Goal: Task Accomplishment & Management: Manage account settings

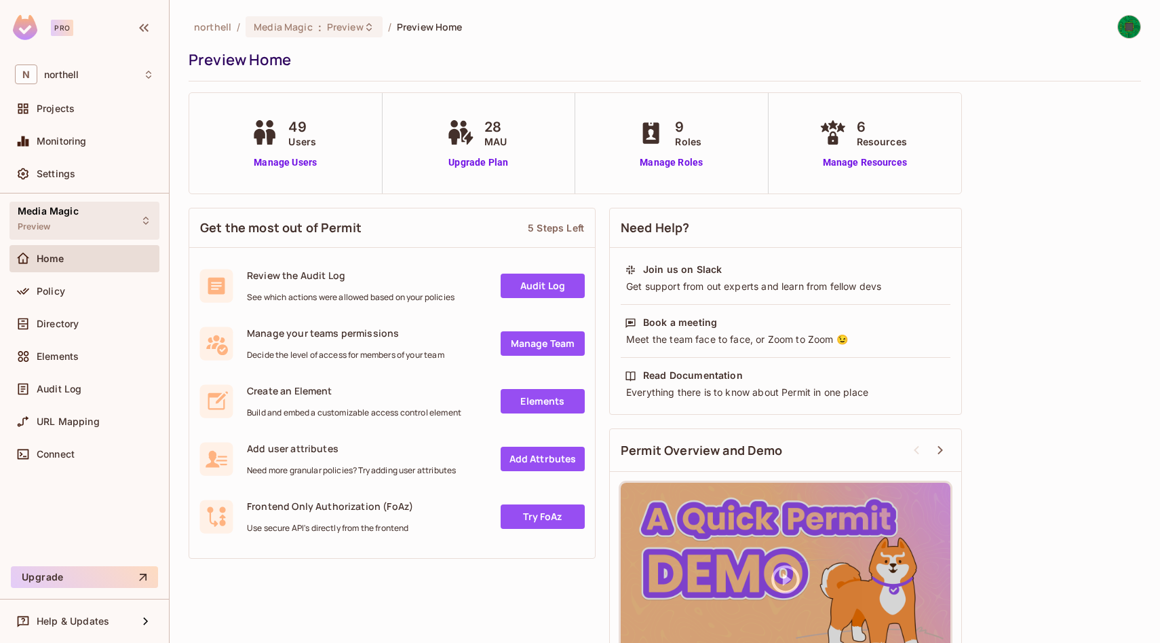
click at [52, 230] on div "Media Magic Preview" at bounding box center [48, 220] width 61 height 29
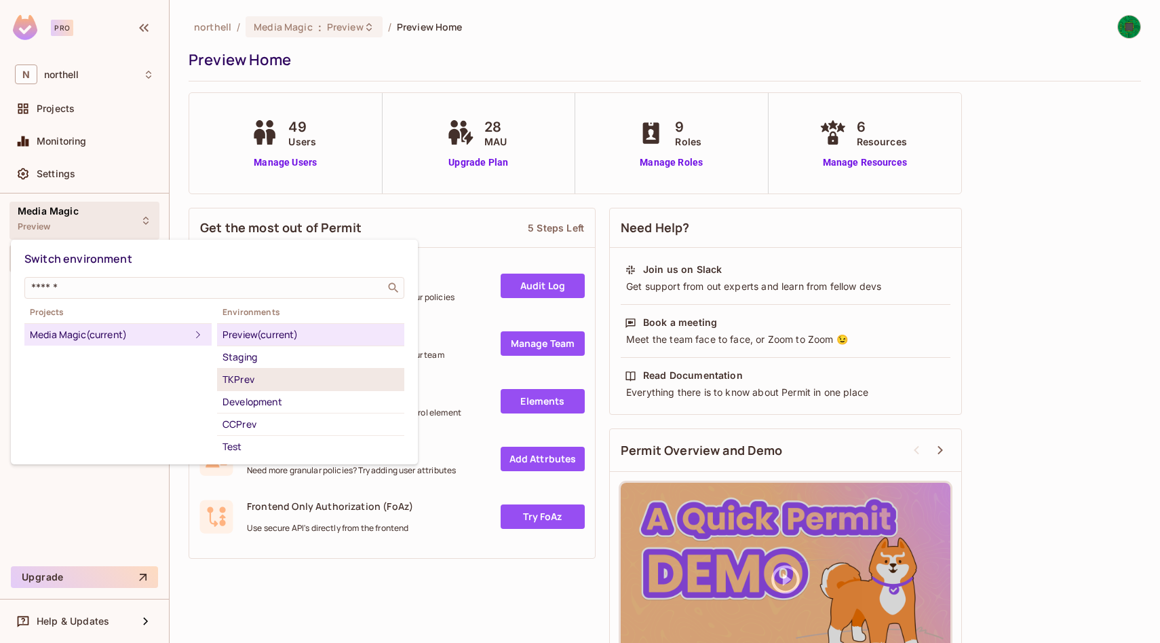
click at [277, 373] on div "TKPrev" at bounding box center [311, 379] width 176 height 16
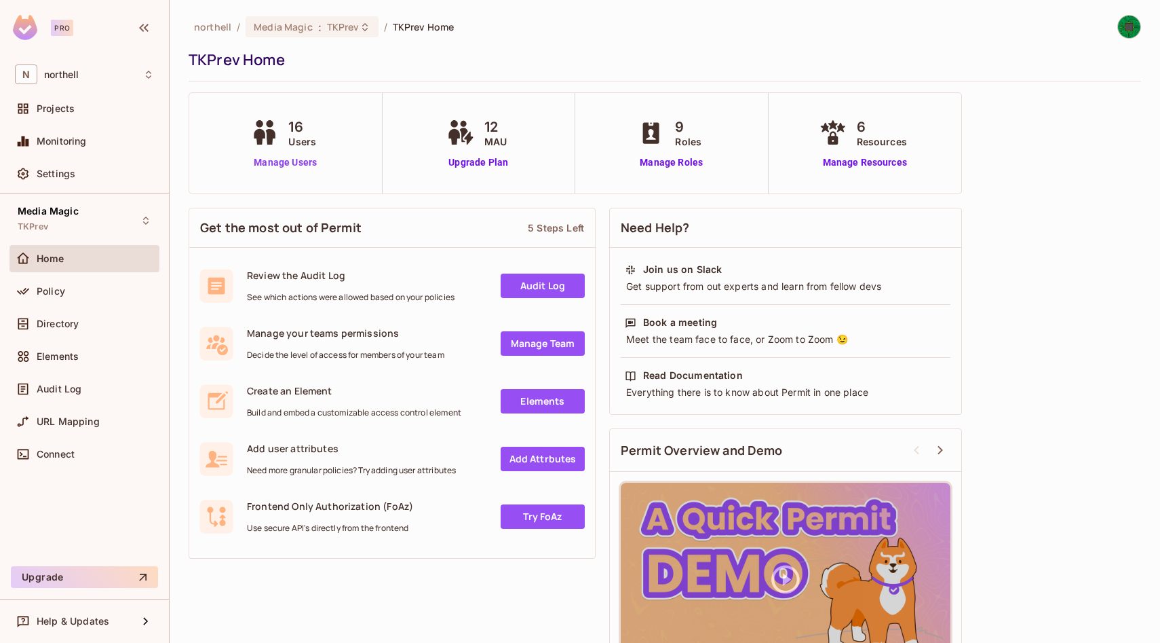
click at [302, 162] on link "Manage Users" at bounding box center [285, 162] width 75 height 14
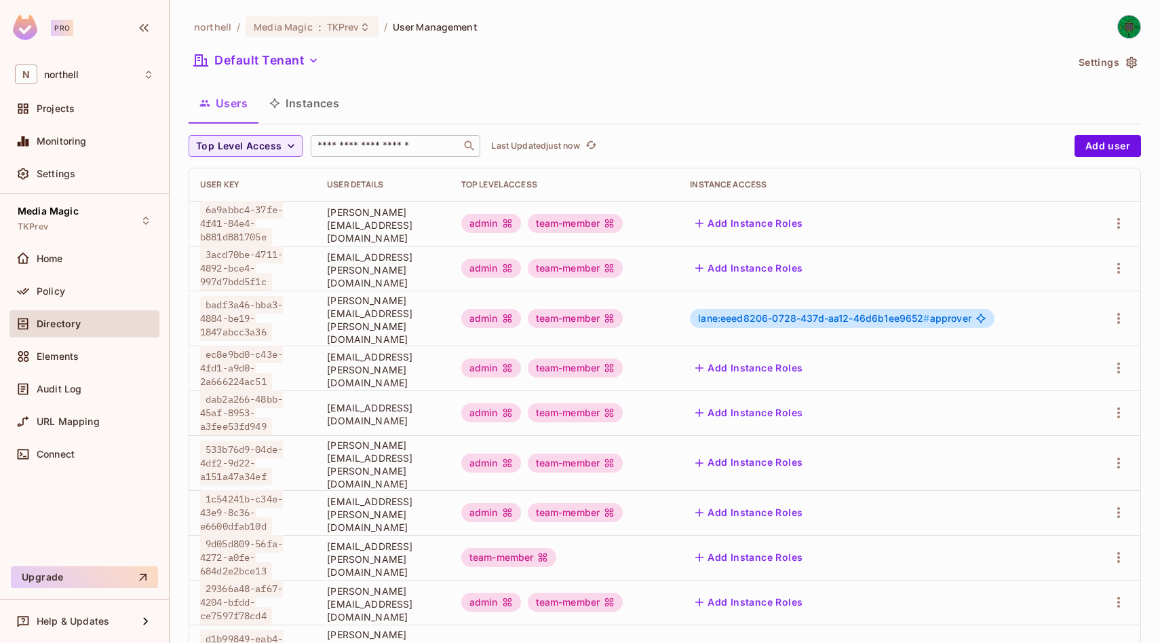
click at [392, 141] on input "text" at bounding box center [386, 146] width 143 height 14
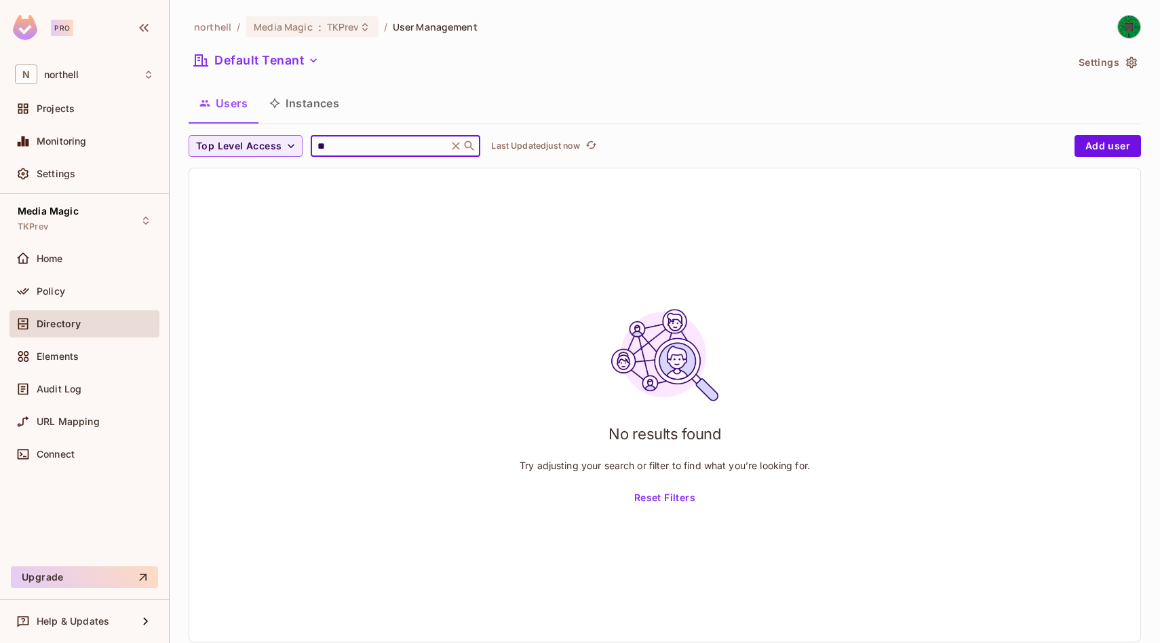
type input "*"
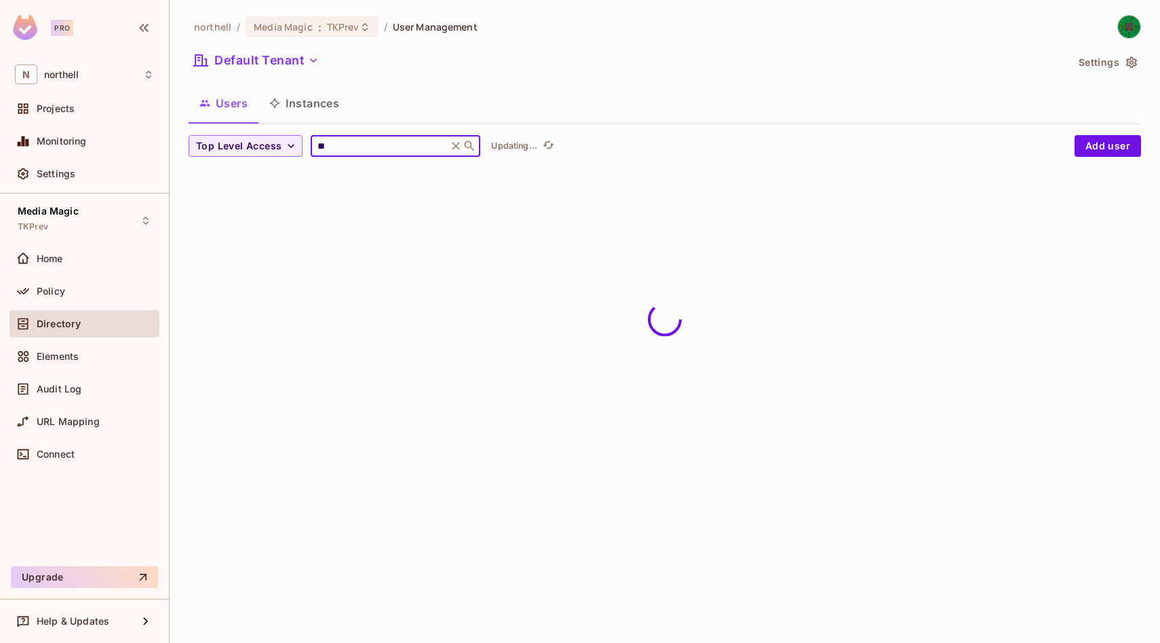
type input "*"
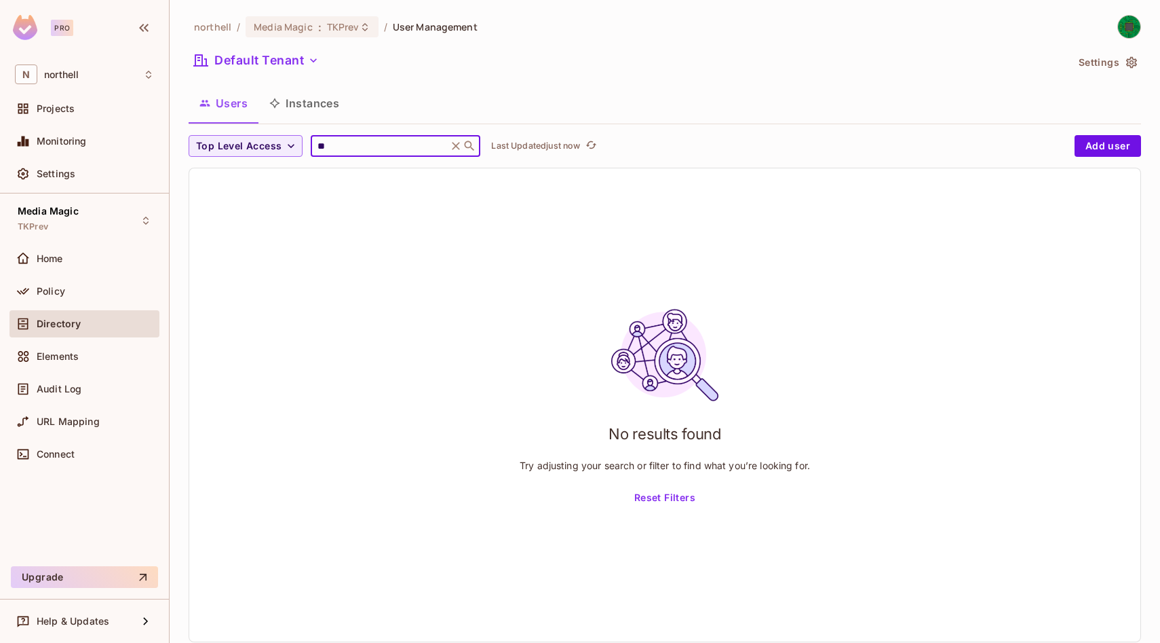
type input "*"
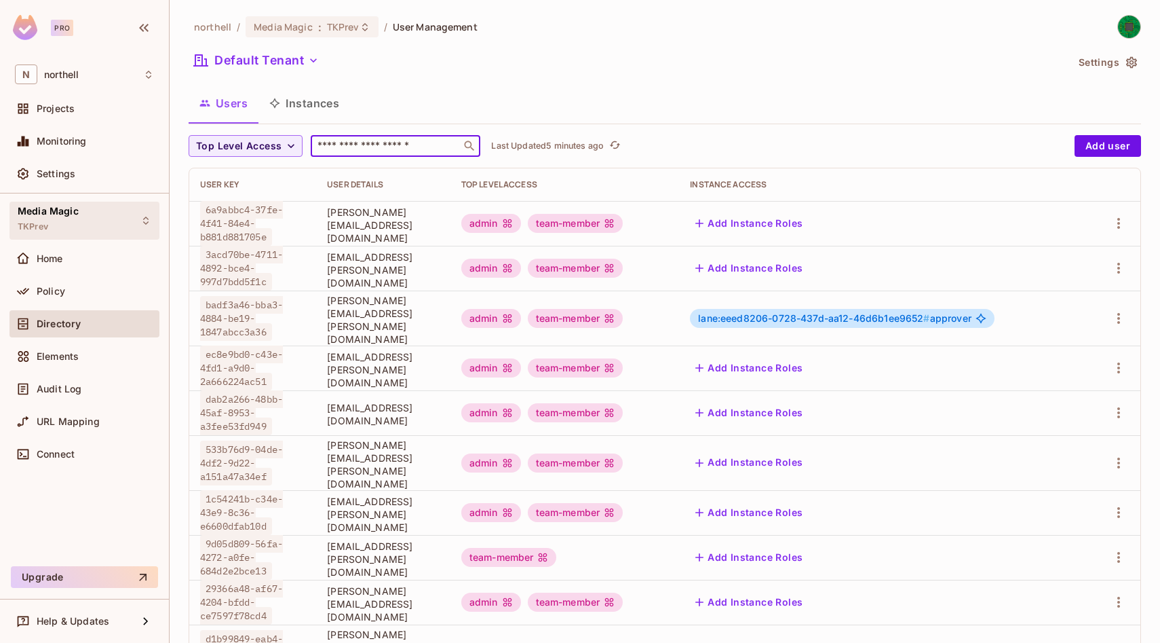
click at [61, 221] on div "Media Magic TKPrev" at bounding box center [48, 220] width 61 height 29
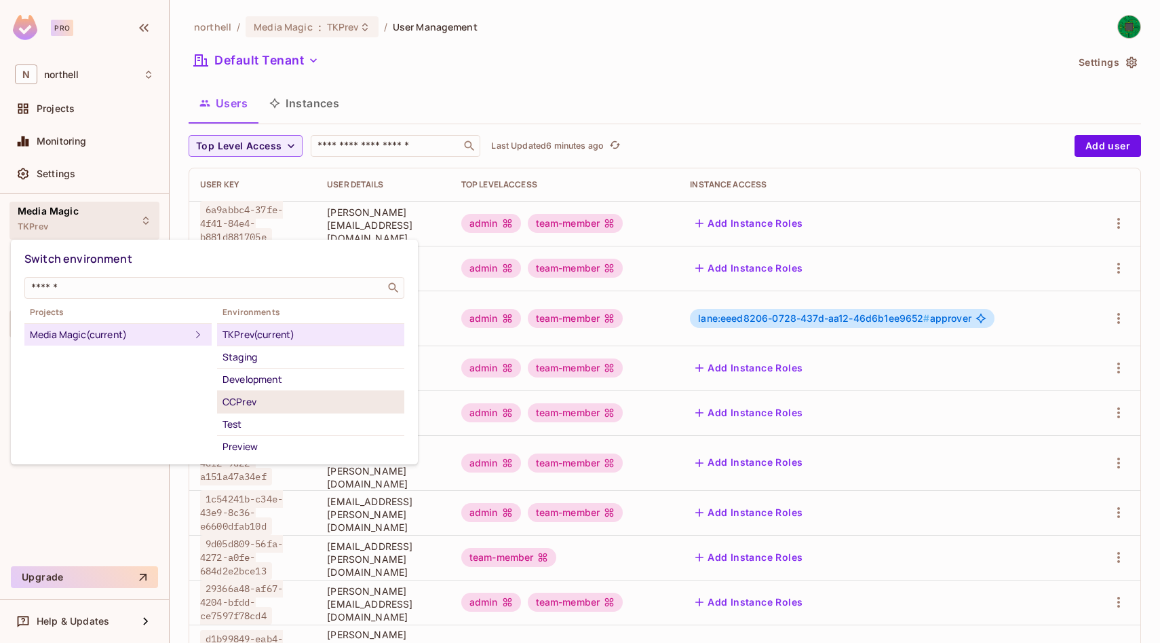
click at [255, 404] on div "CCPrev" at bounding box center [311, 402] width 176 height 16
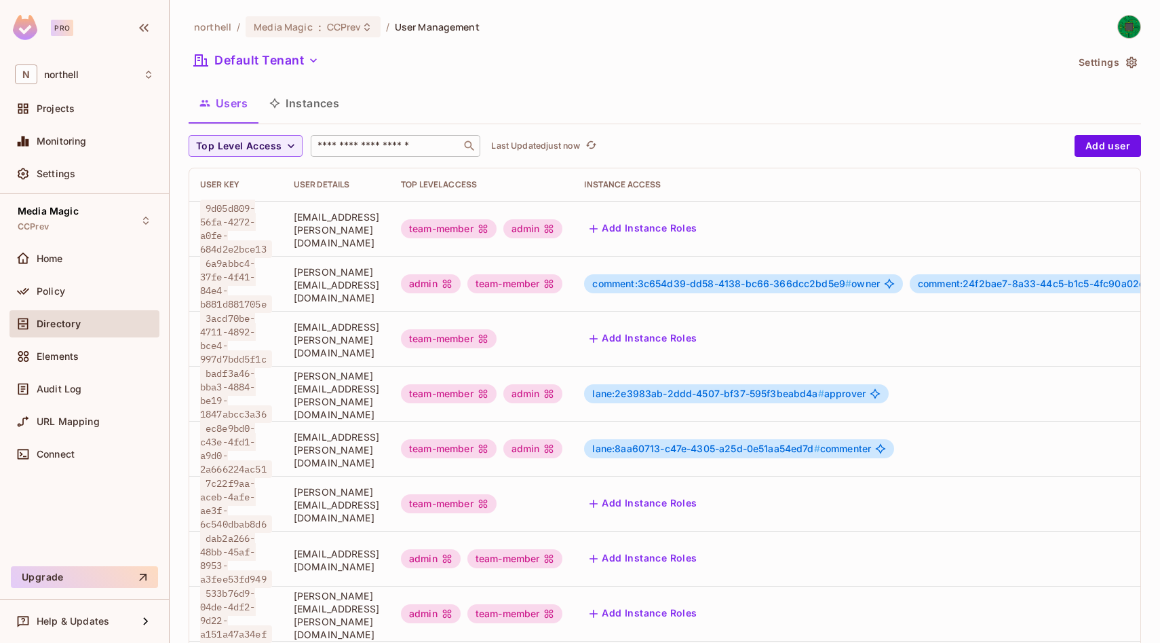
click at [392, 140] on input "text" at bounding box center [386, 146] width 143 height 14
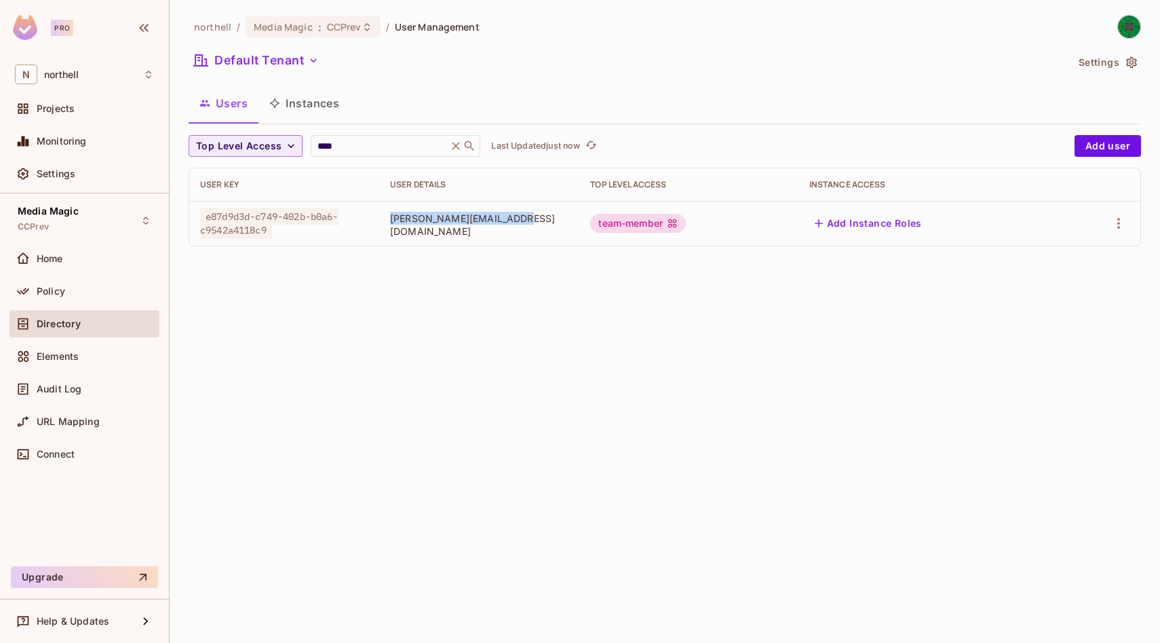
drag, startPoint x: 377, startPoint y: 227, endPoint x: 502, endPoint y: 230, distance: 124.9
click at [502, 230] on span "[PERSON_NAME][EMAIL_ADDRESS][DOMAIN_NAME]" at bounding box center [479, 225] width 178 height 26
copy span "[PERSON_NAME][EMAIL_ADDRESS][DOMAIN_NAME]"
click at [853, 370] on div "northell / Media Magic : CCPrev / User Management Default Tenant Settings Users…" at bounding box center [665, 321] width 991 height 643
click at [1091, 140] on button "Add user" at bounding box center [1108, 146] width 67 height 22
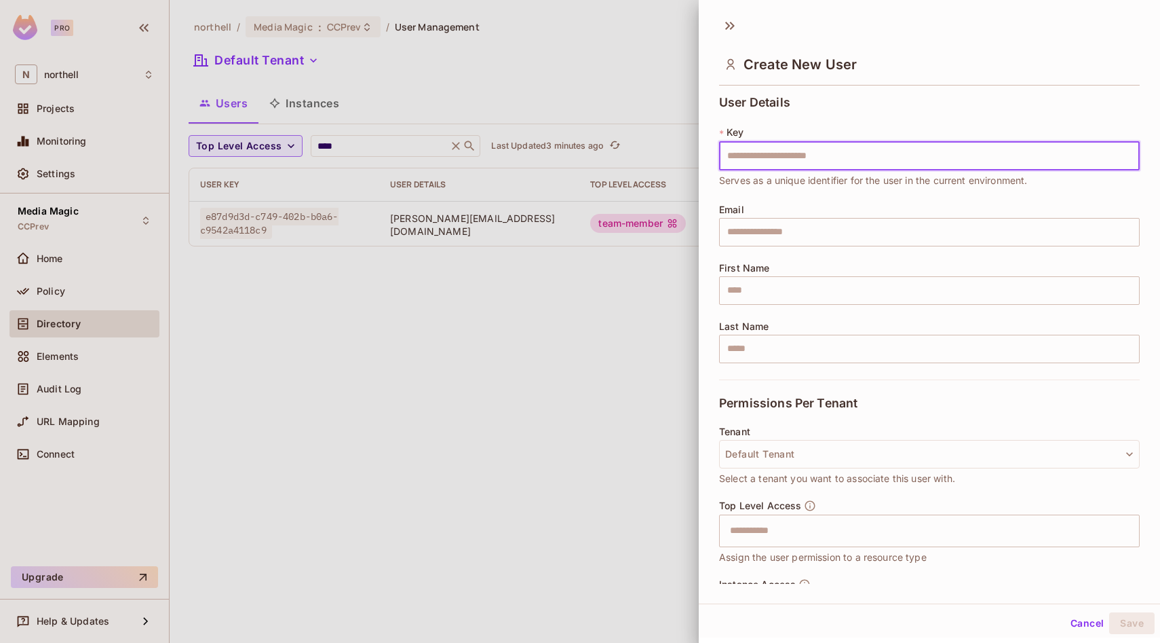
click at [648, 321] on div at bounding box center [580, 321] width 1160 height 643
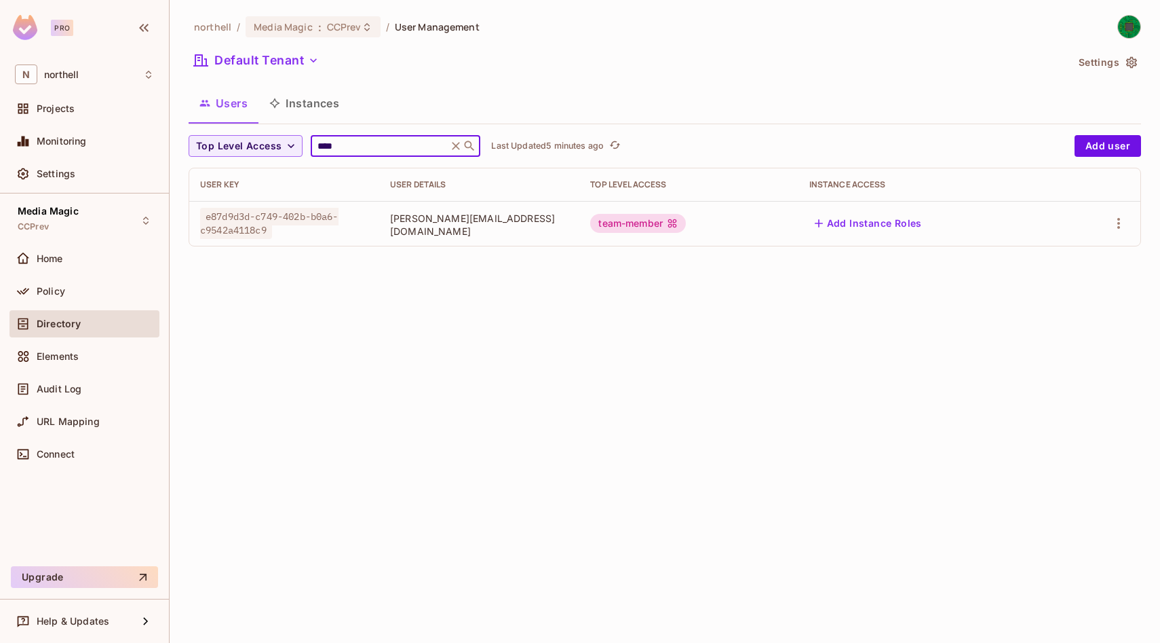
click at [375, 146] on input "****" at bounding box center [379, 146] width 129 height 14
type input "*"
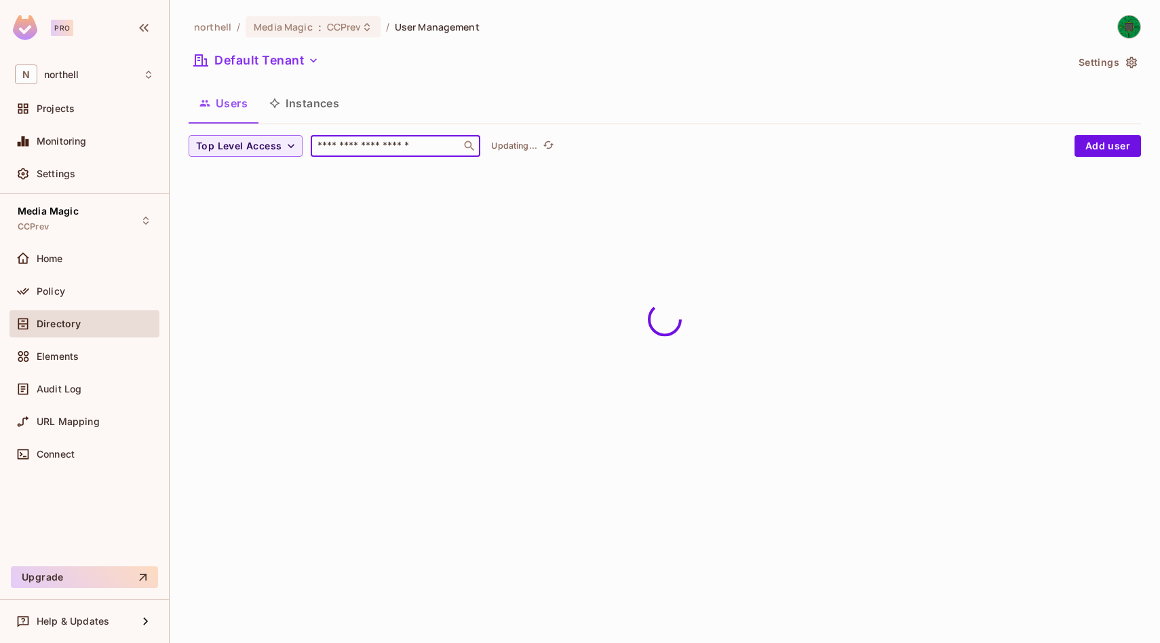
paste input "**********"
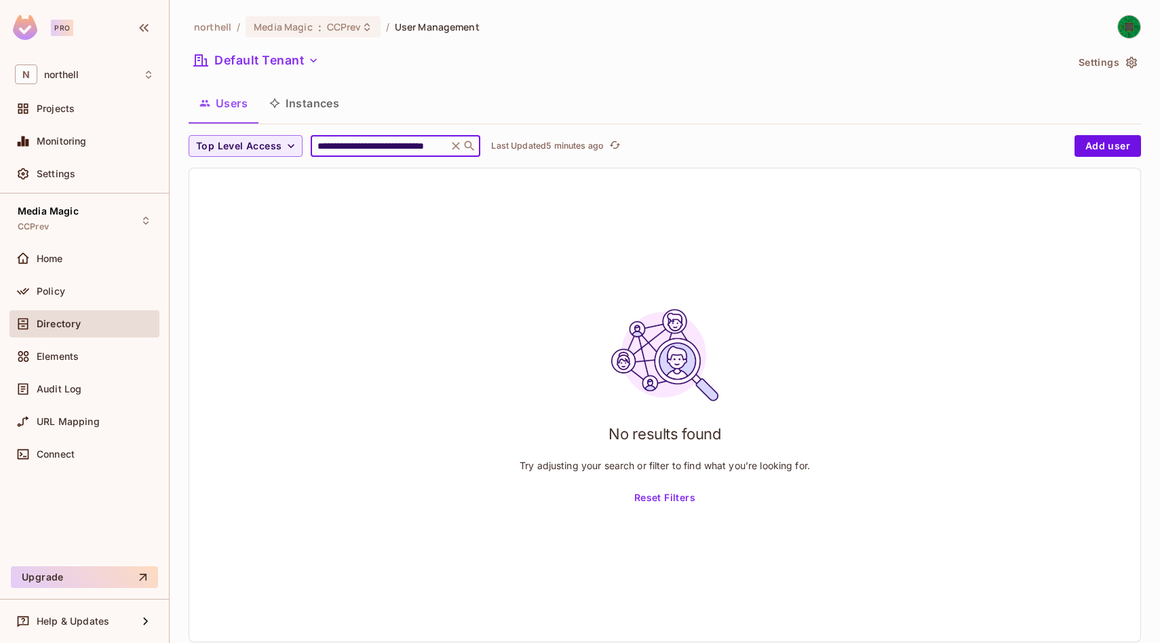
type input "**********"
click at [451, 146] on icon at bounding box center [456, 146] width 14 height 14
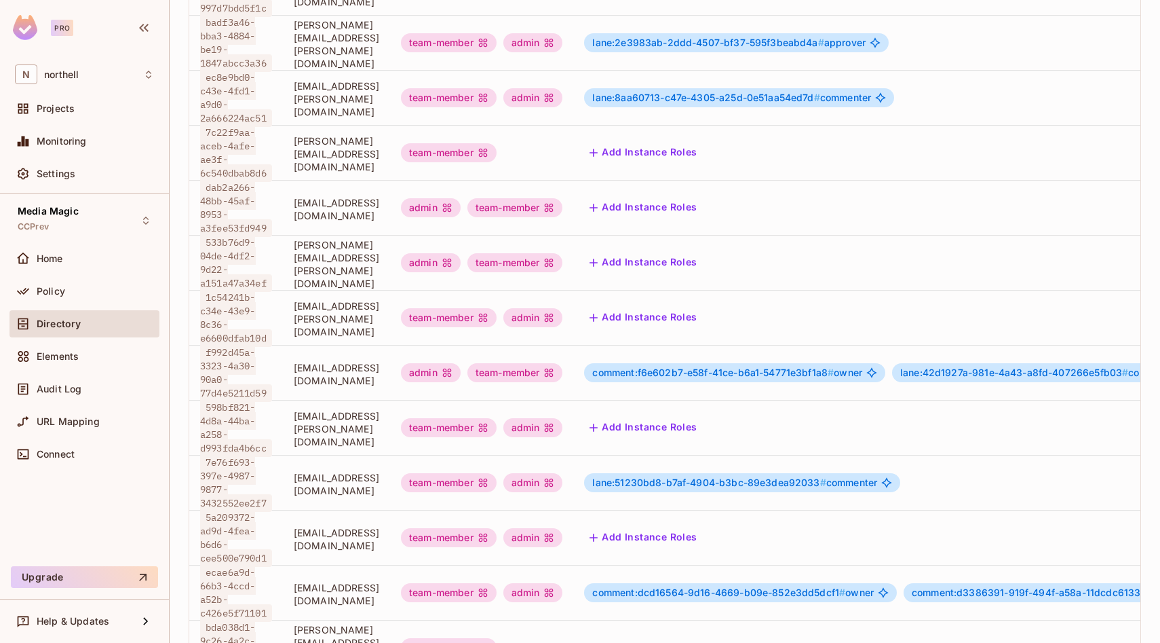
scroll to position [417, 0]
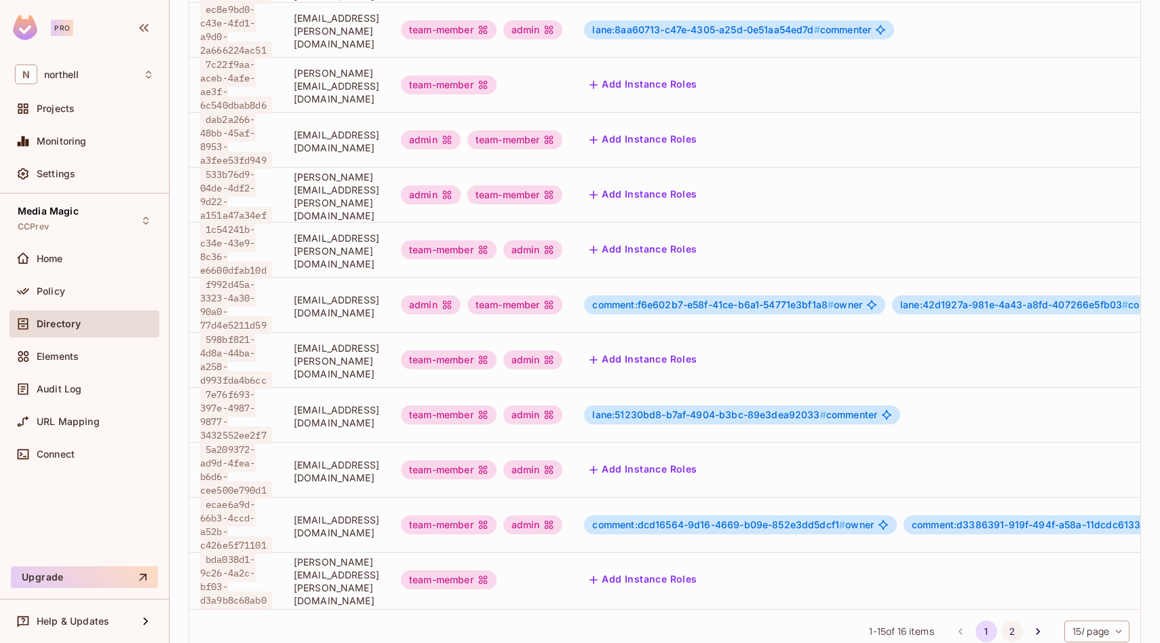
click at [1012, 620] on button "2" at bounding box center [1013, 631] width 22 height 22
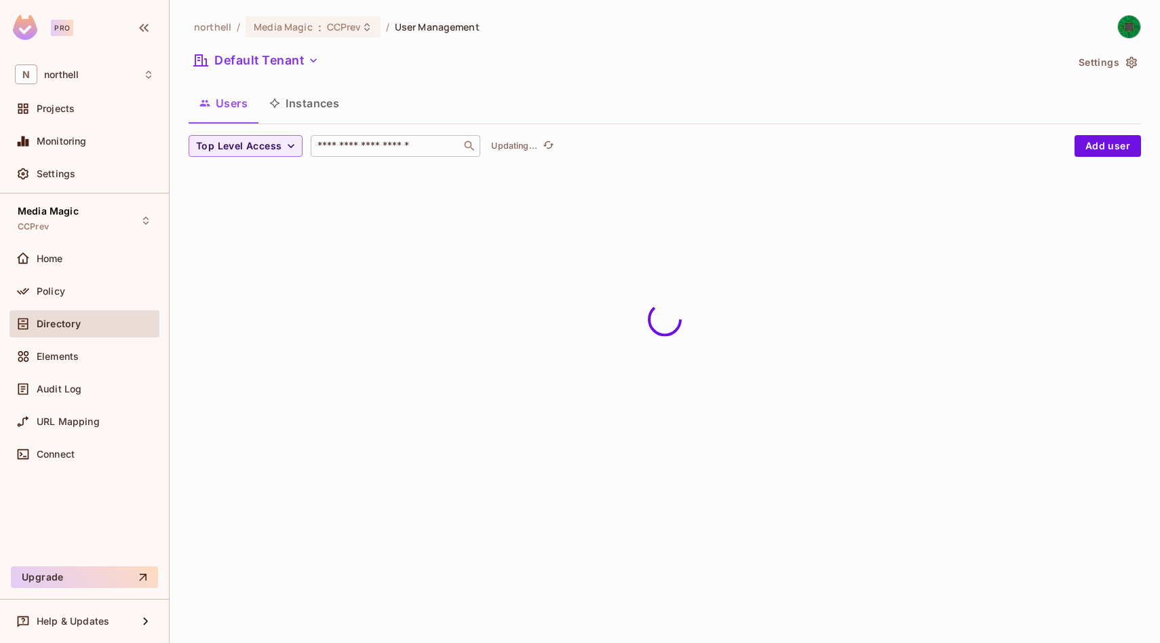
scroll to position [0, 0]
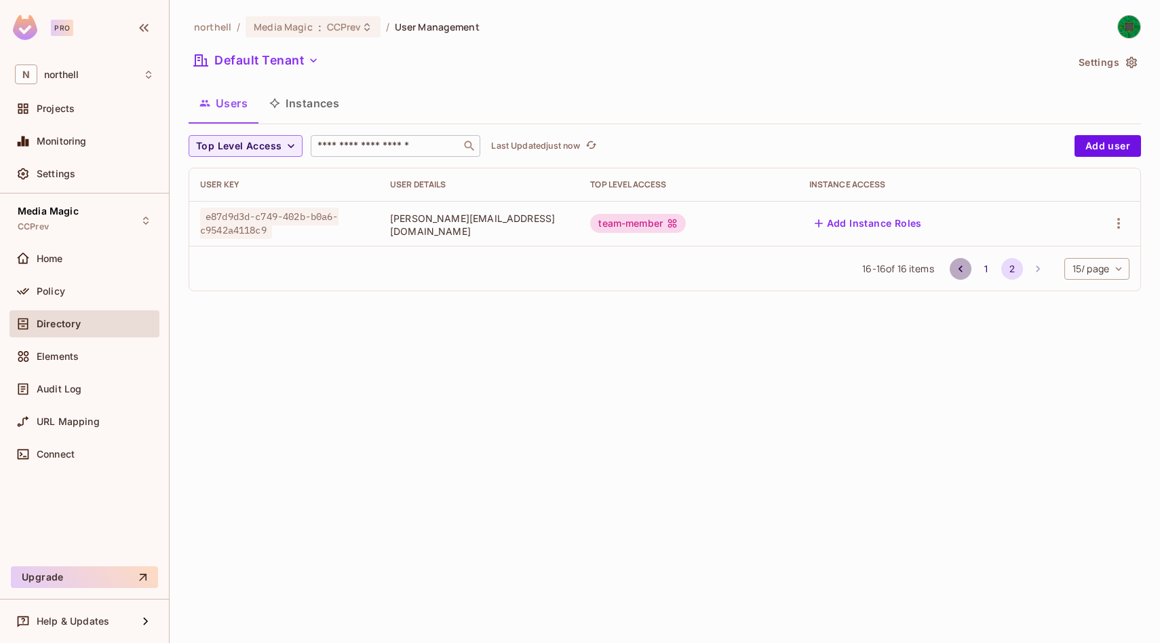
click at [961, 269] on icon "Go to previous page" at bounding box center [961, 269] width 14 height 14
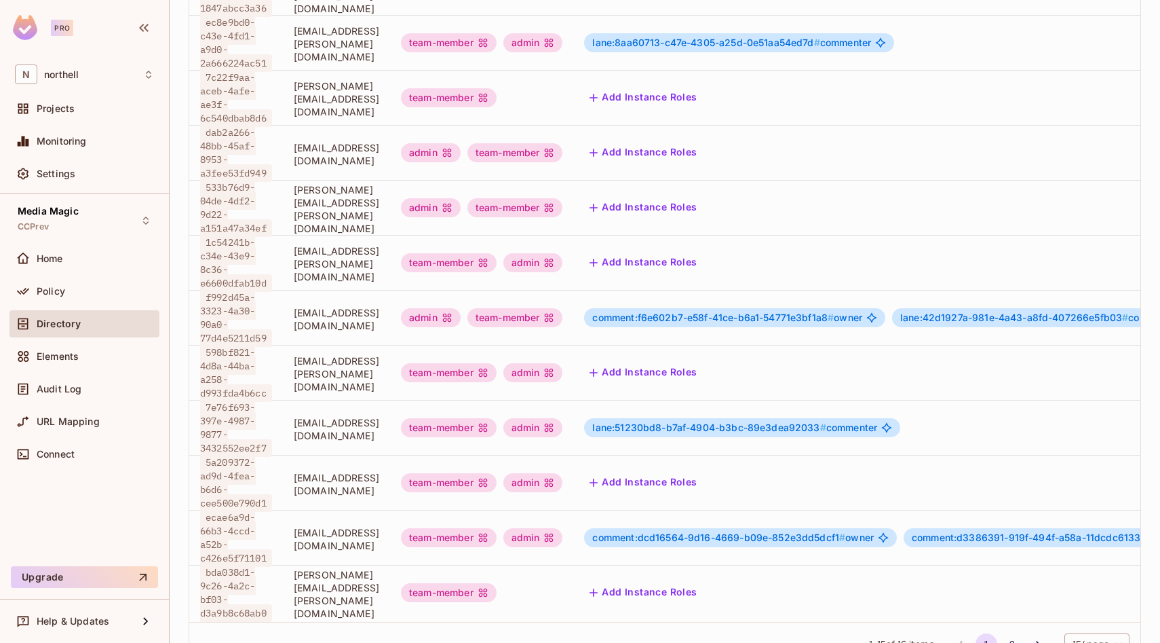
scroll to position [417, 0]
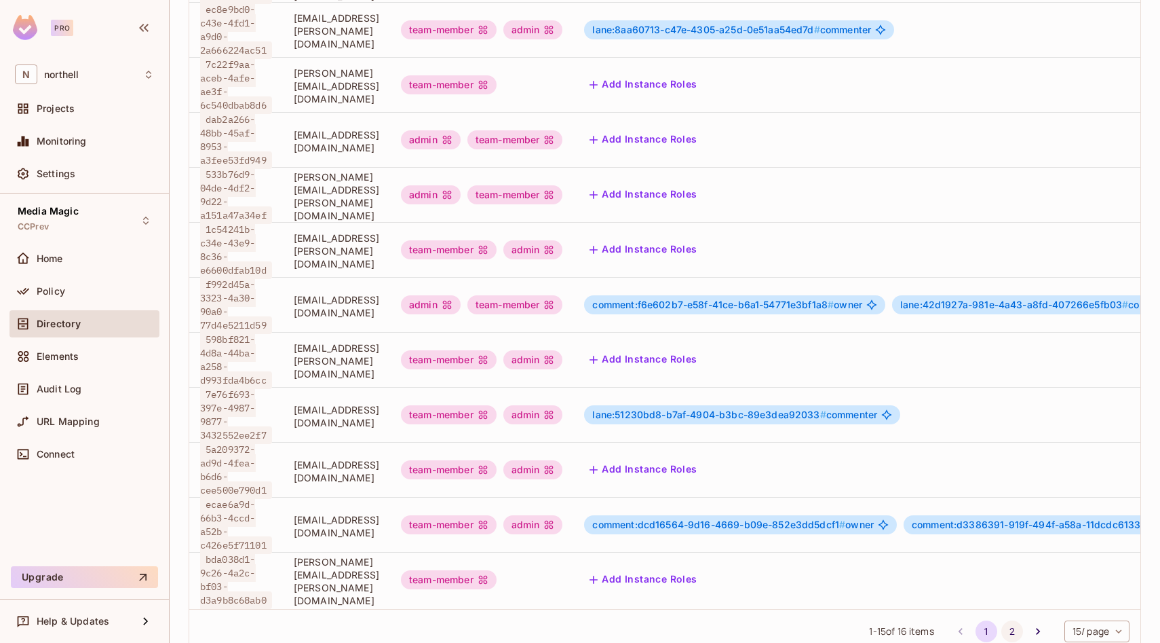
click at [1004, 620] on button "2" at bounding box center [1013, 631] width 22 height 22
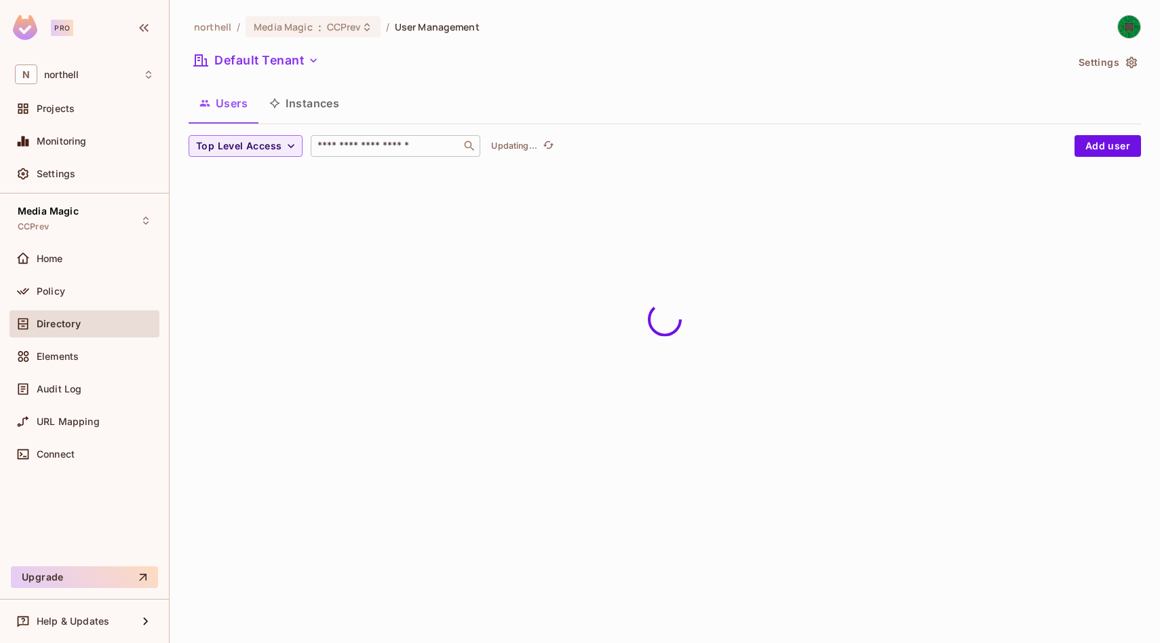
scroll to position [0, 0]
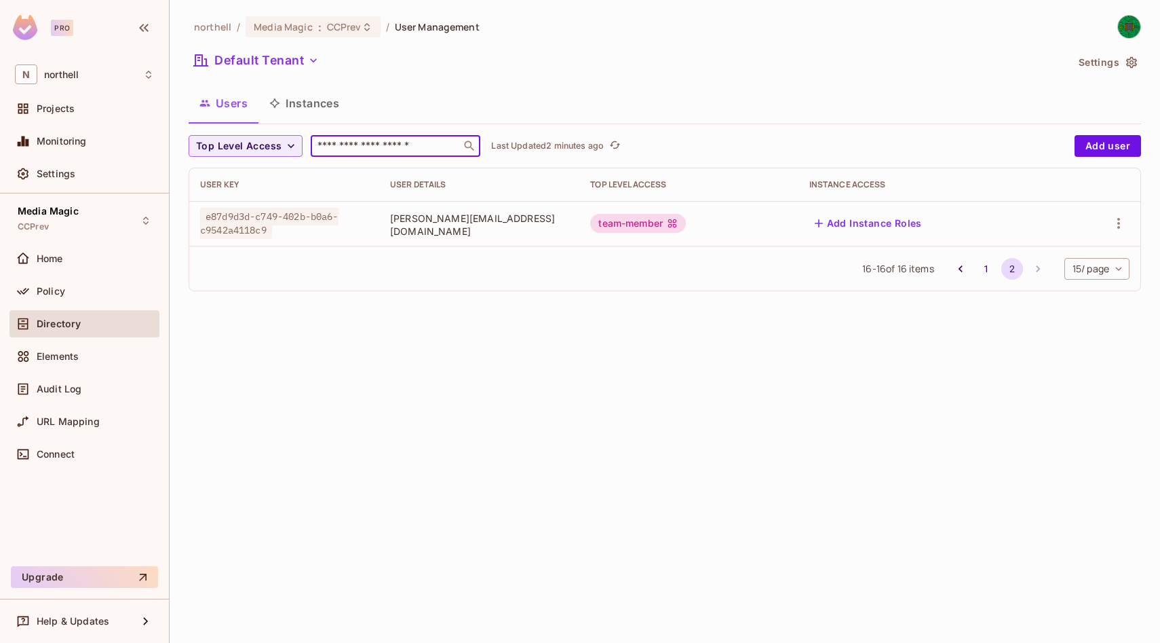
click at [429, 145] on input "text" at bounding box center [386, 146] width 143 height 14
paste input "**********"
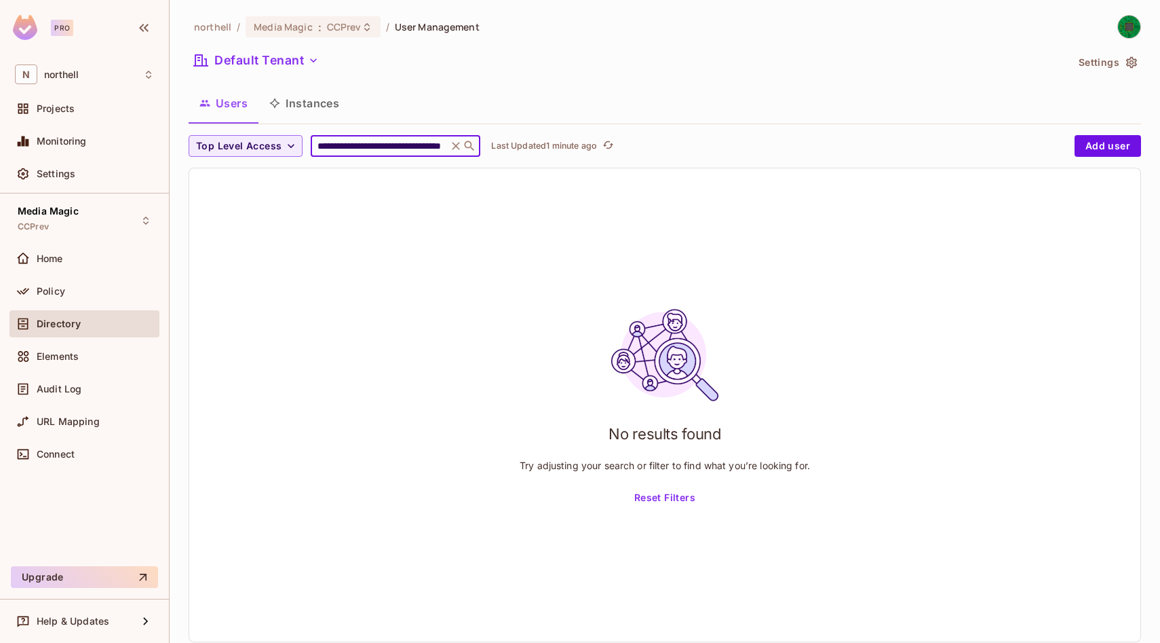
type input "**********"
click at [459, 144] on icon at bounding box center [456, 146] width 14 height 14
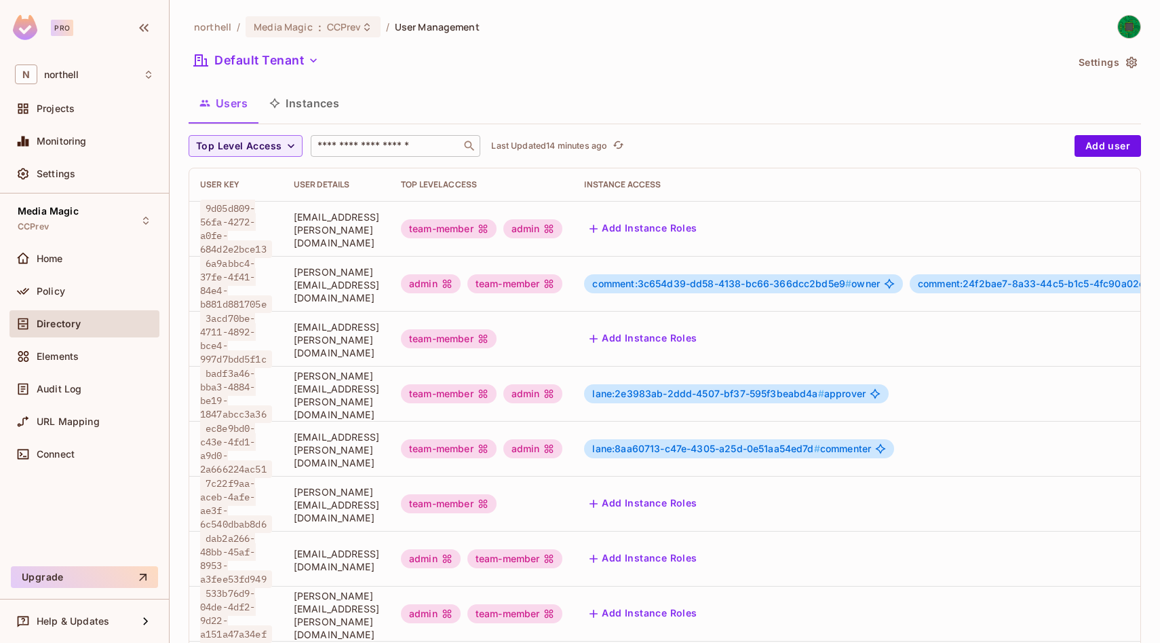
click at [391, 140] on input "text" at bounding box center [386, 146] width 143 height 14
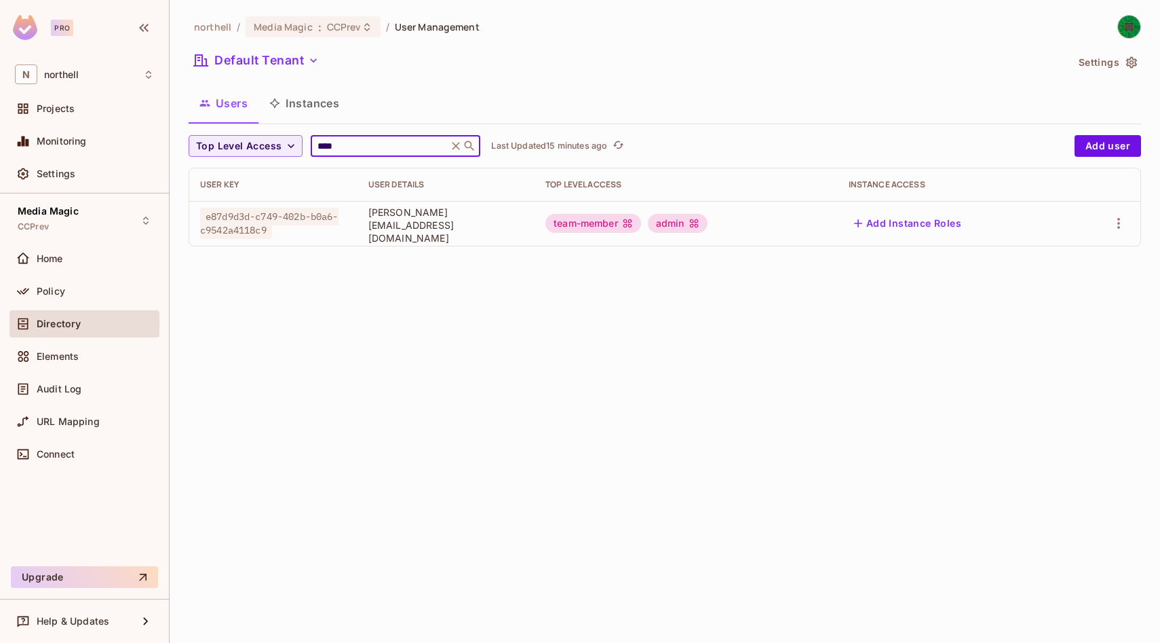
type input "****"
